Goal: Find specific page/section: Find specific page/section

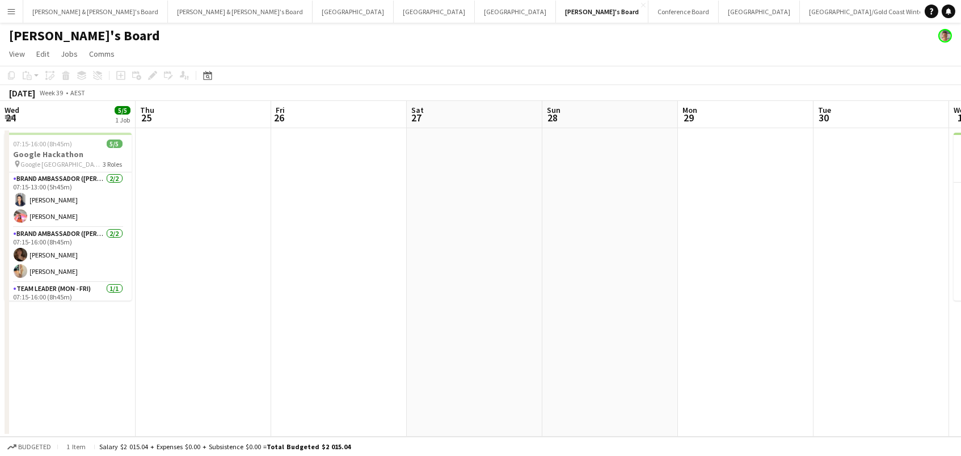
scroll to position [0, 501]
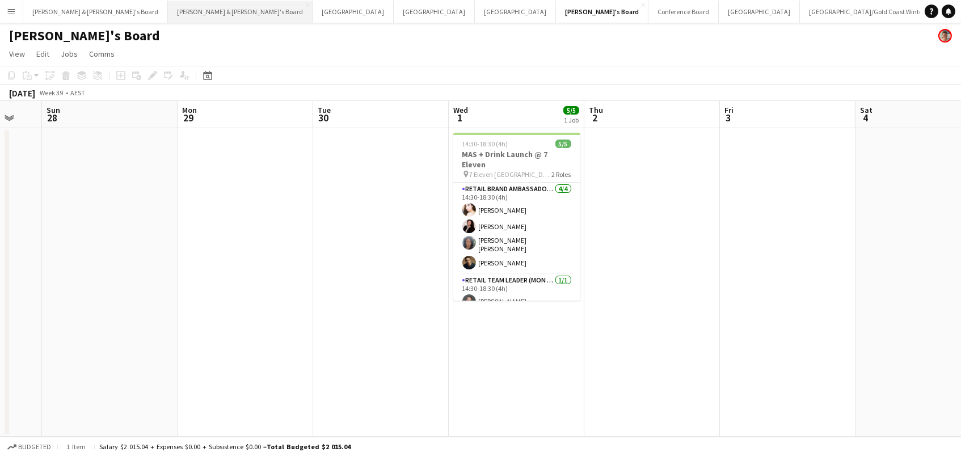
click at [168, 7] on button "[PERSON_NAME] & [PERSON_NAME]'s Board Close" at bounding box center [240, 12] width 145 height 22
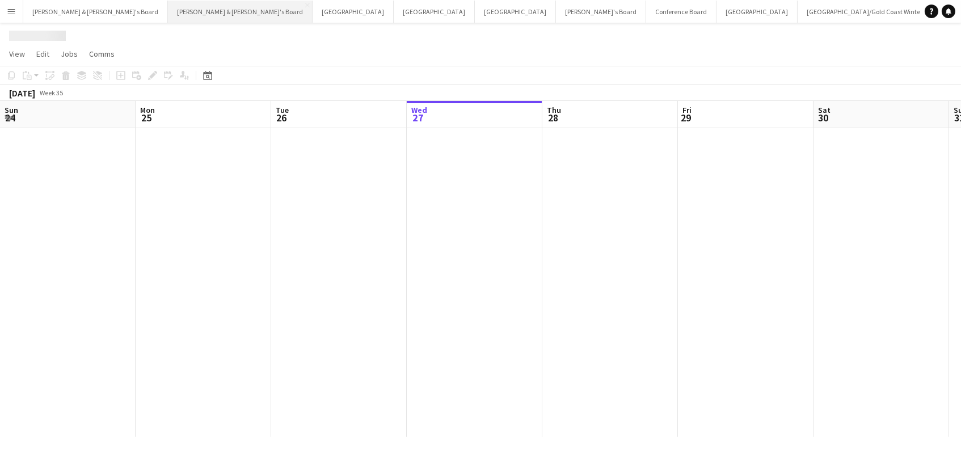
scroll to position [0, 271]
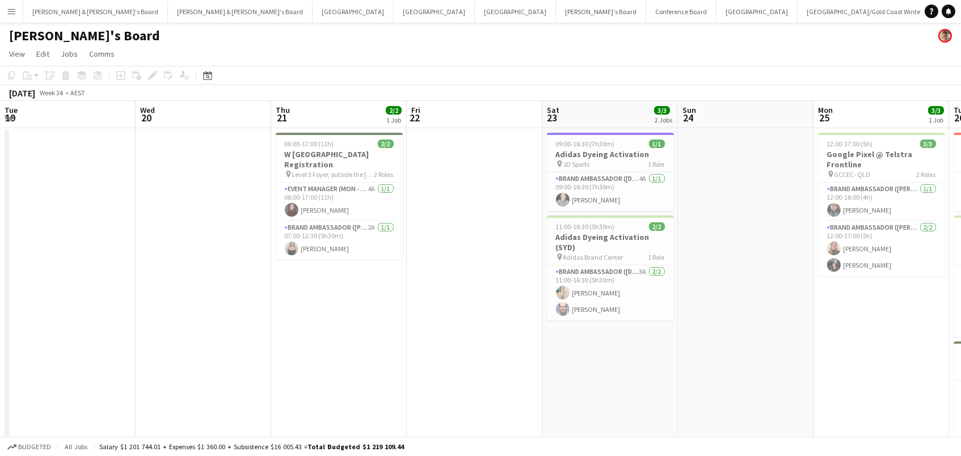
scroll to position [0, 299]
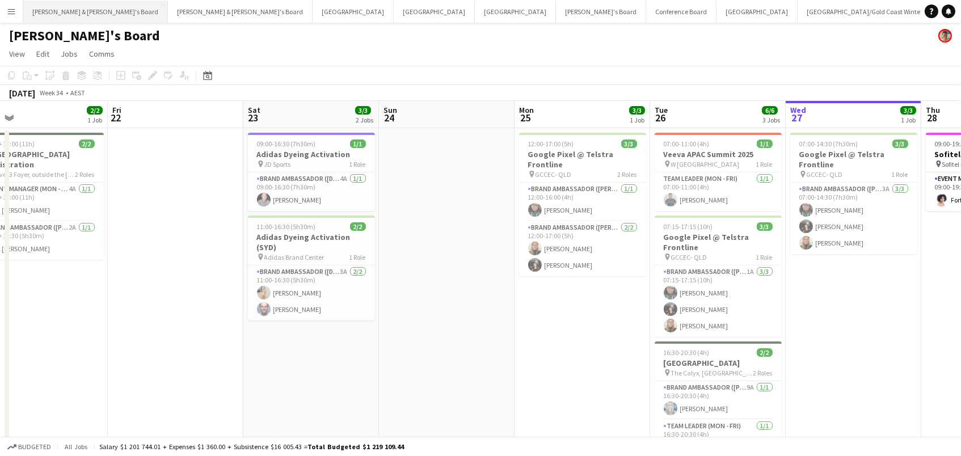
click at [63, 12] on button "Neil & Jenny's Board Close" at bounding box center [95, 12] width 145 height 22
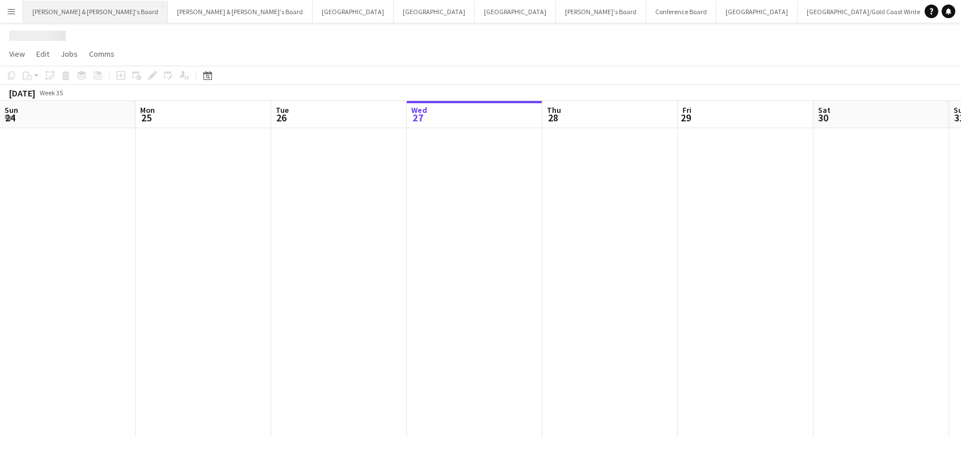
scroll to position [0, 271]
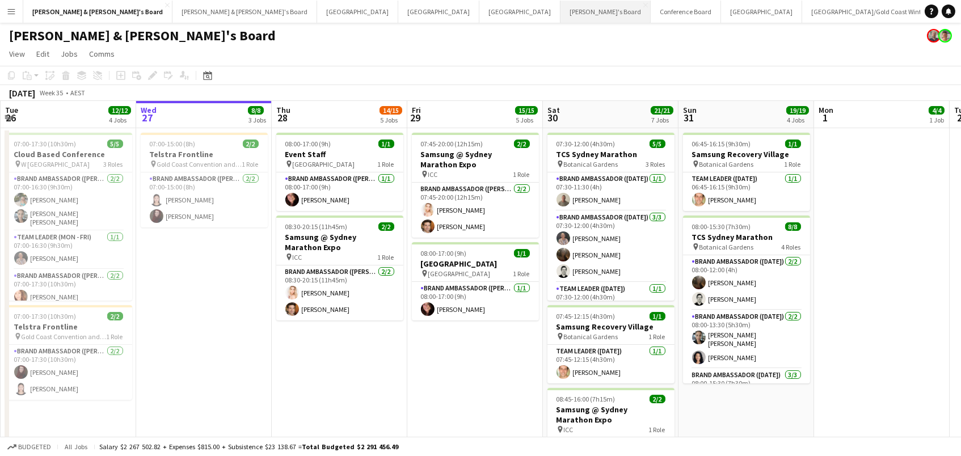
click at [561, 18] on button "Tennille's Board Close" at bounding box center [606, 12] width 90 height 22
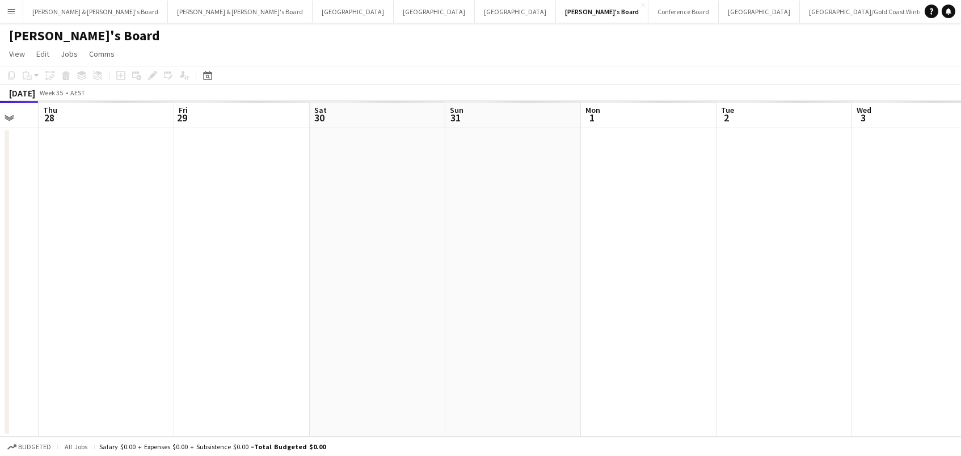
scroll to position [0, 315]
click at [206, 75] on icon at bounding box center [208, 77] width 4 height 4
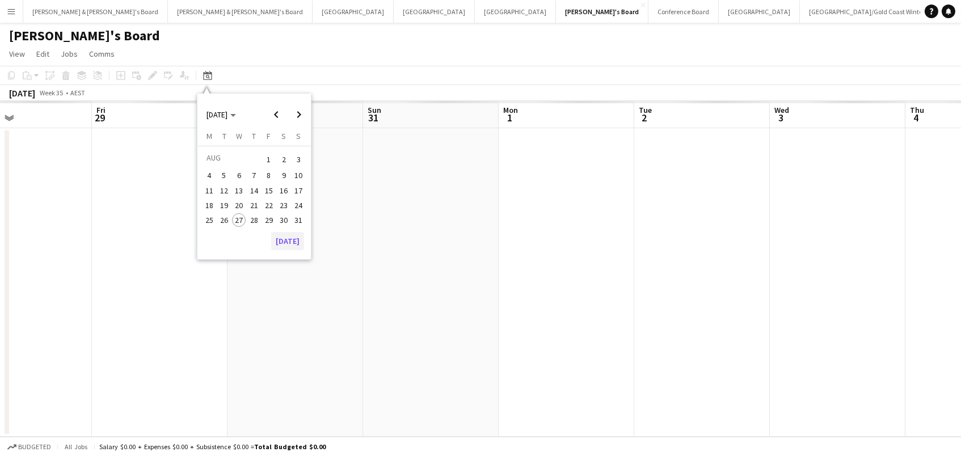
click at [297, 233] on button "[DATE]" at bounding box center [287, 241] width 33 height 18
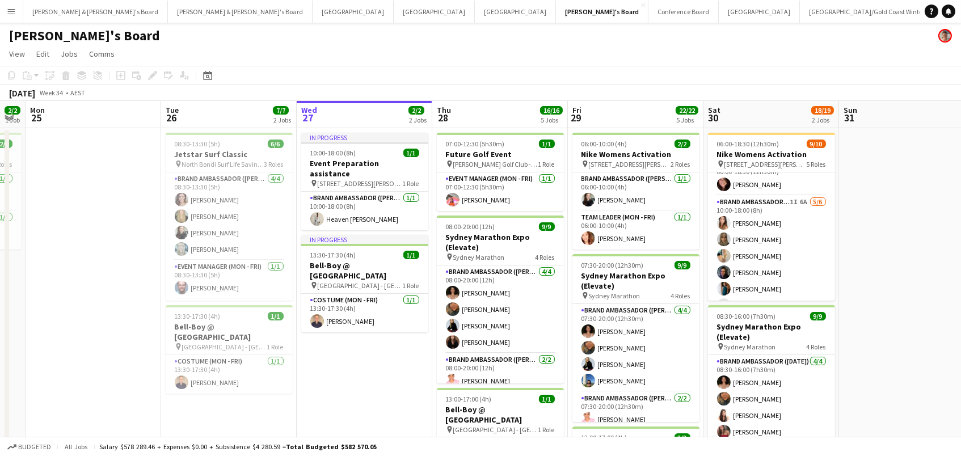
scroll to position [0, 0]
